Goal: Communication & Community: Connect with others

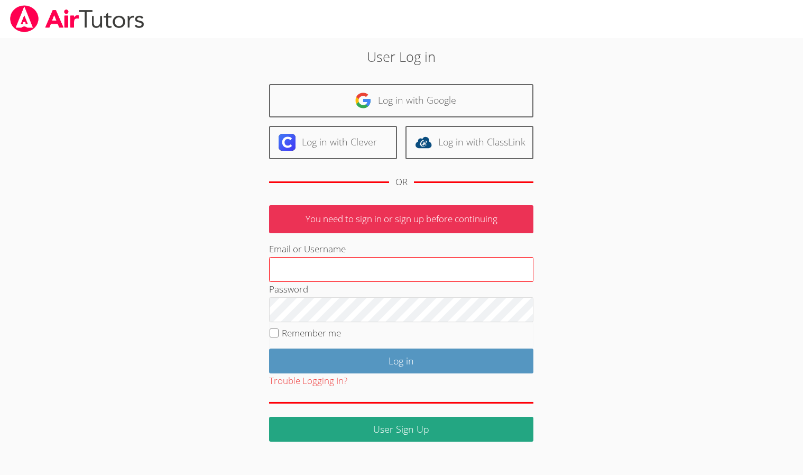
click at [329, 269] on input "Email or Username" at bounding box center [401, 269] width 264 height 25
type input "zoz20202@kangwon.ac.kr"
click at [274, 332] on input "Remember me" at bounding box center [274, 332] width 9 height 9
checkbox input "true"
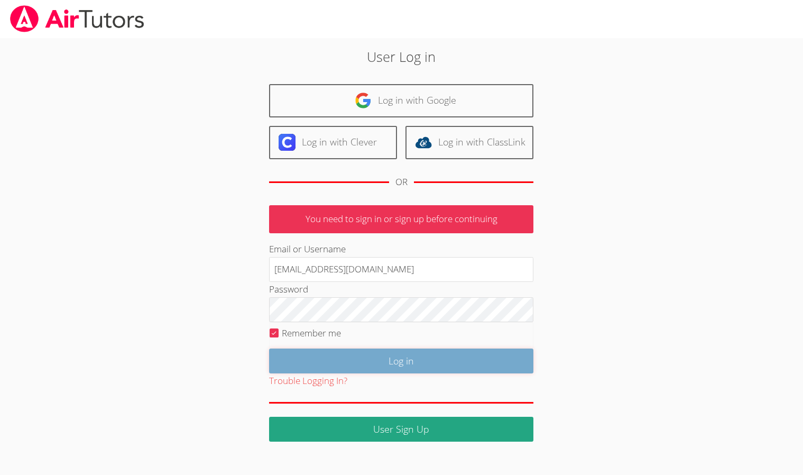
click at [370, 362] on input "Log in" at bounding box center [401, 360] width 264 height 25
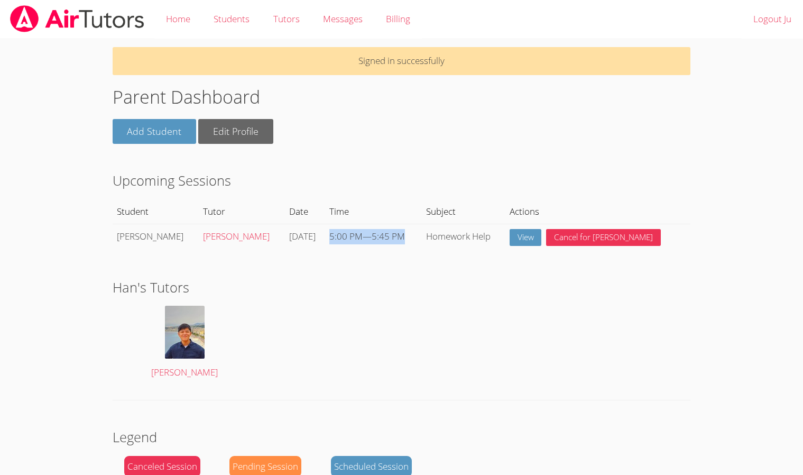
drag, startPoint x: 343, startPoint y: 237, endPoint x: 424, endPoint y: 238, distance: 81.4
click at [421, 238] on td "5:00 PM — 5:45 PM" at bounding box center [373, 237] width 96 height 27
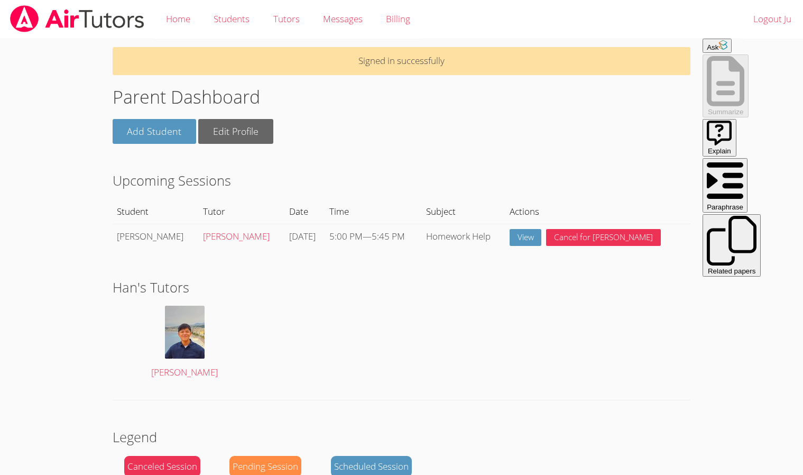
click at [414, 306] on div "Han's Tutors [PERSON_NAME]" at bounding box center [402, 331] width 578 height 109
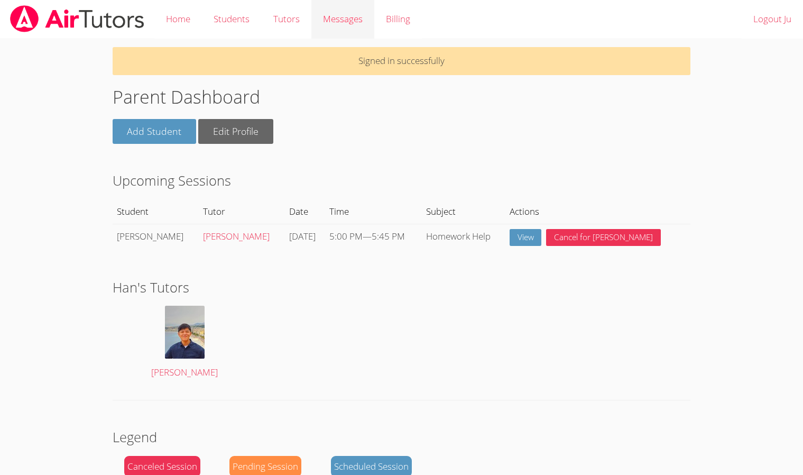
click at [349, 25] on div "Messages" at bounding box center [343, 19] width 40 height 15
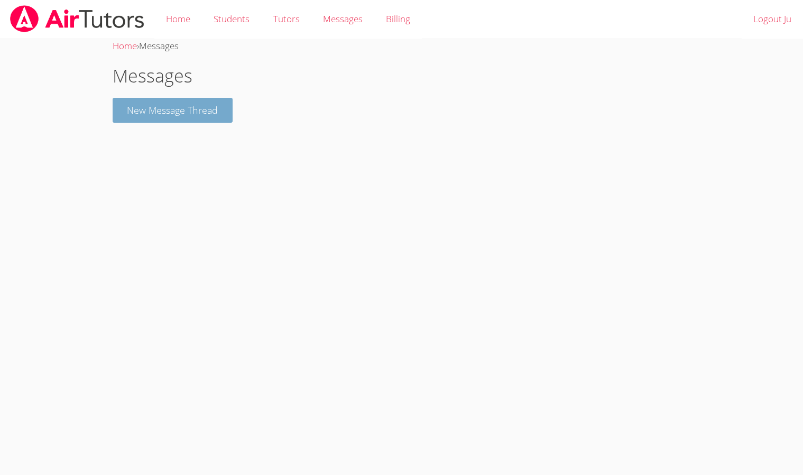
click at [199, 116] on button "New Message Thread" at bounding box center [173, 110] width 121 height 25
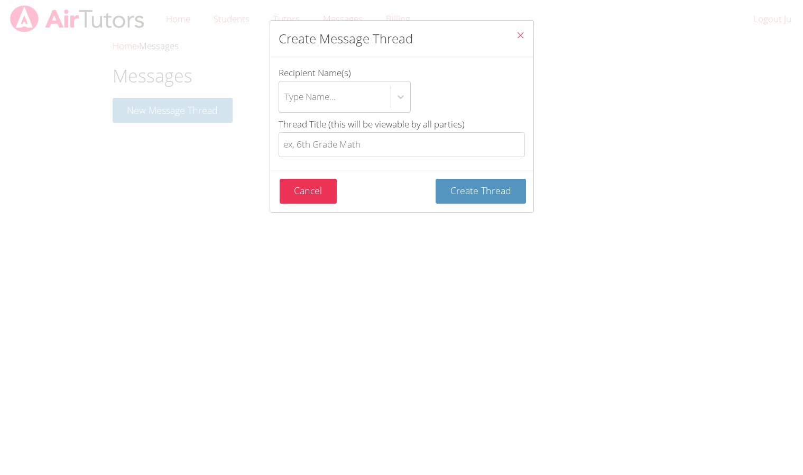
click at [522, 34] on icon "Close" at bounding box center [520, 35] width 9 height 9
